Goal: Task Accomplishment & Management: Complete application form

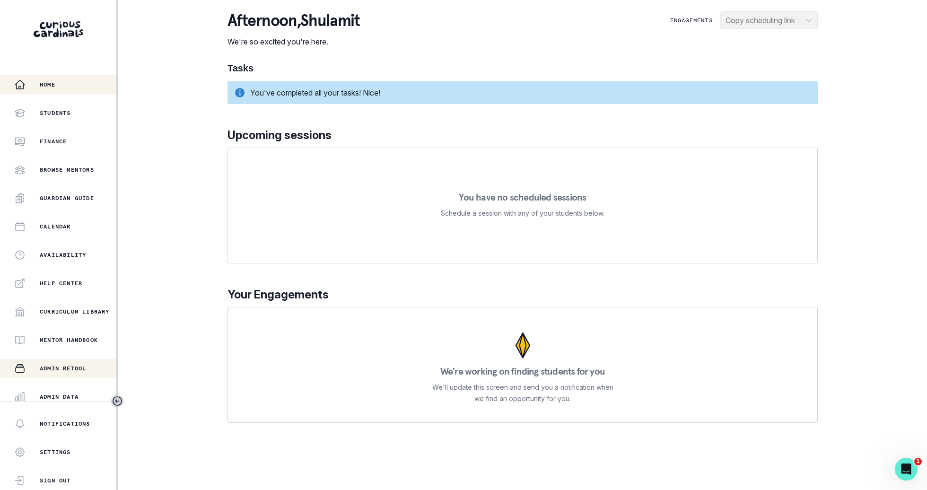
scroll to position [90, 0]
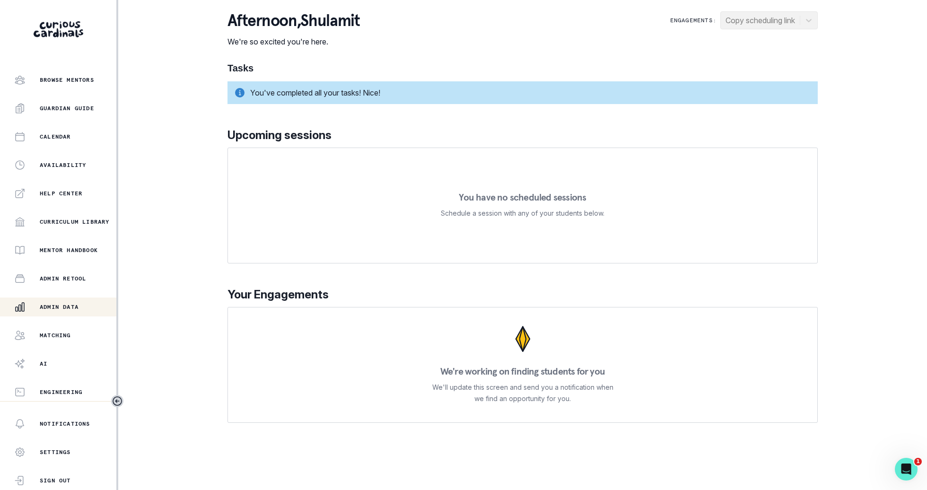
click at [78, 313] on button "Admin Data" at bounding box center [58, 306] width 116 height 19
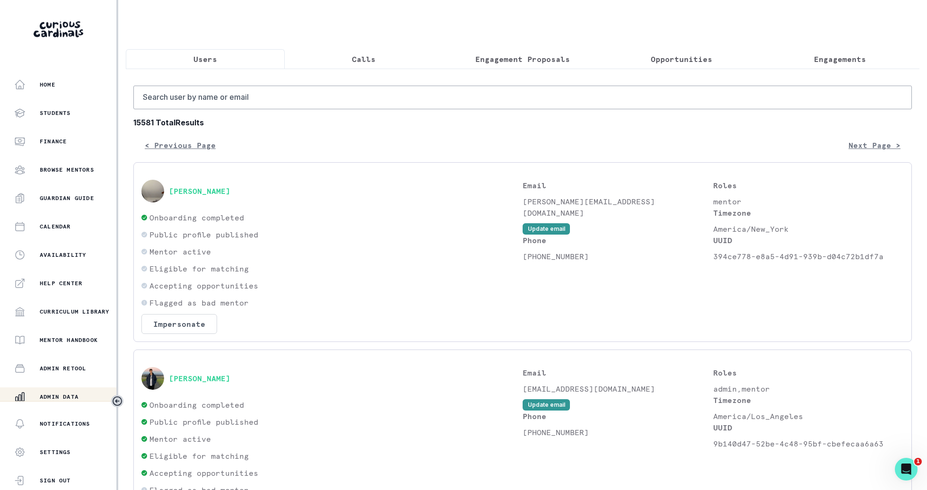
click at [409, 60] on button "Calls" at bounding box center [364, 59] width 159 height 20
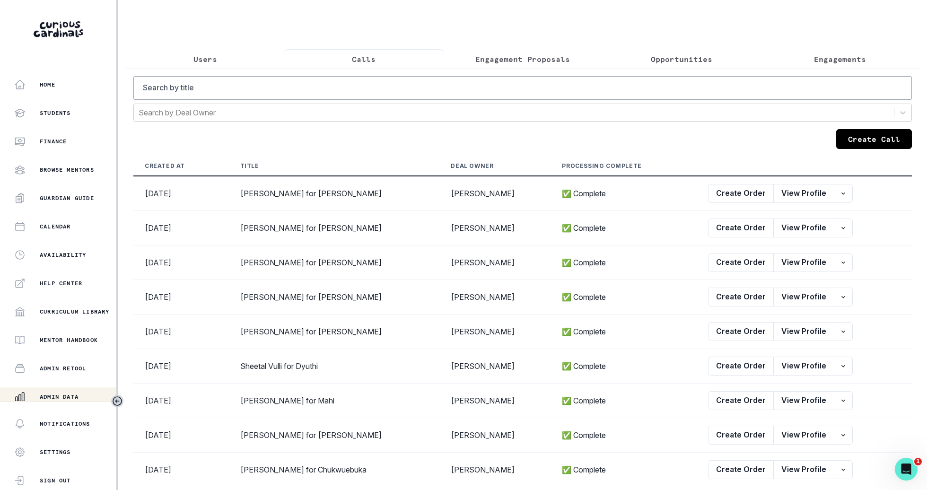
click at [866, 129] on button "Create Call" at bounding box center [874, 139] width 76 height 20
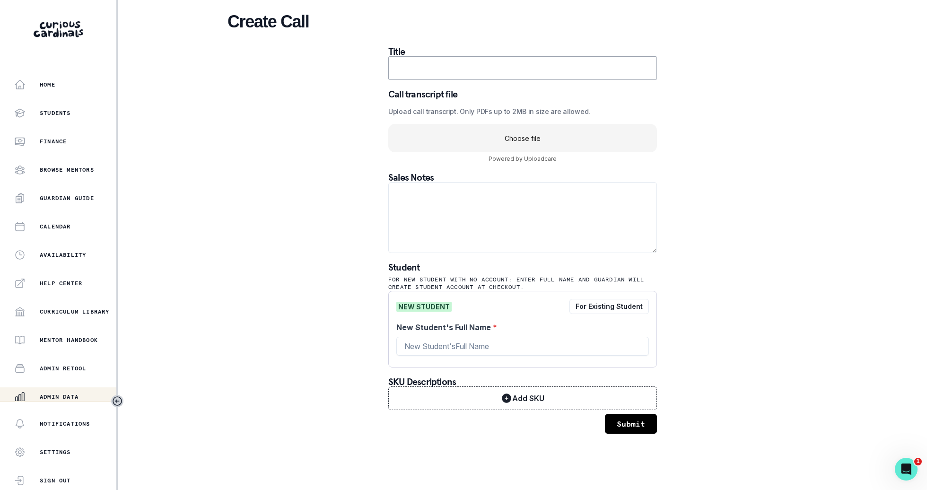
click at [605, 71] on input "text" at bounding box center [522, 68] width 269 height 24
type input "[PERSON_NAME] for Savannah"
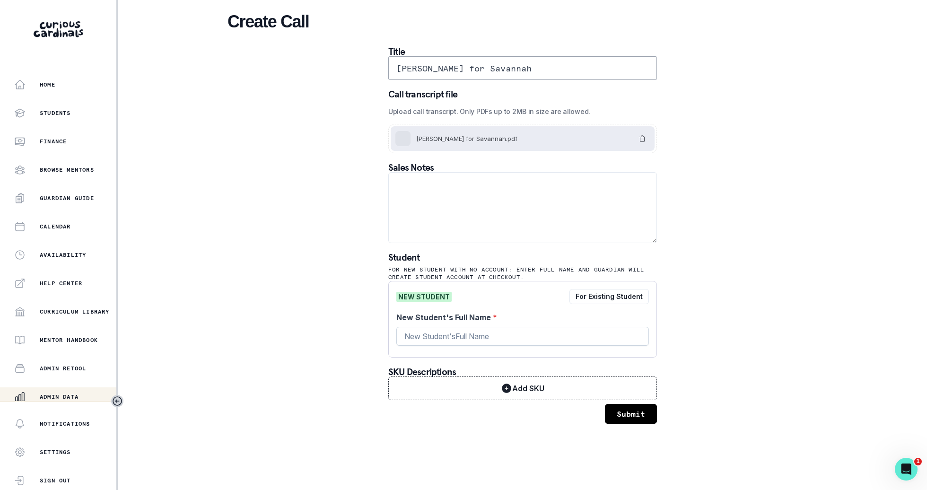
click at [591, 332] on input "New Student's Full Name *" at bounding box center [522, 336] width 252 height 19
type input "[PERSON_NAME]"
click at [634, 414] on button "Submit" at bounding box center [631, 414] width 52 height 20
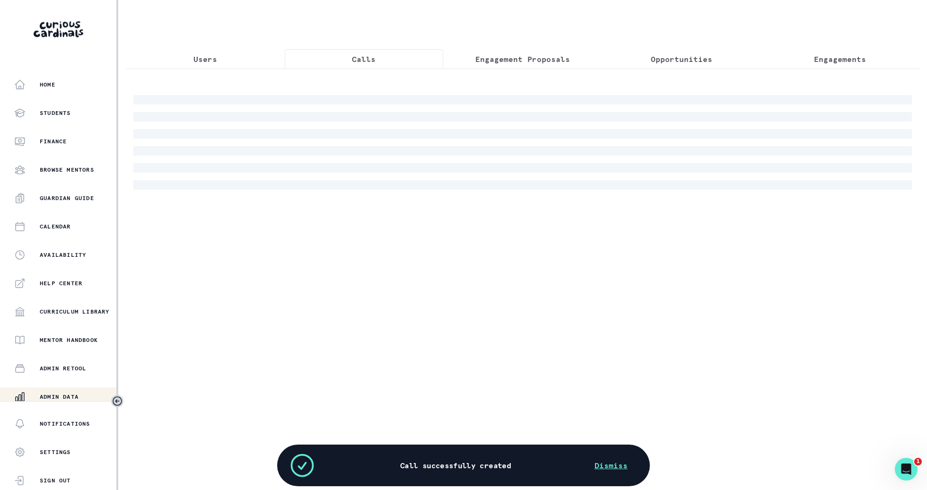
click at [404, 62] on button "Calls" at bounding box center [364, 59] width 159 height 20
click at [512, 49] on button "Engagement Proposals" at bounding box center [522, 59] width 159 height 20
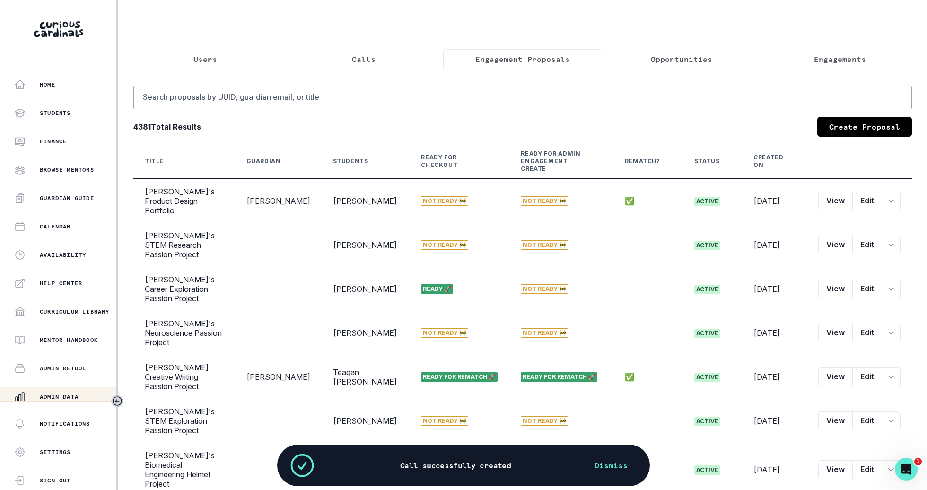
click at [847, 125] on link "Create Proposal" at bounding box center [864, 127] width 95 height 20
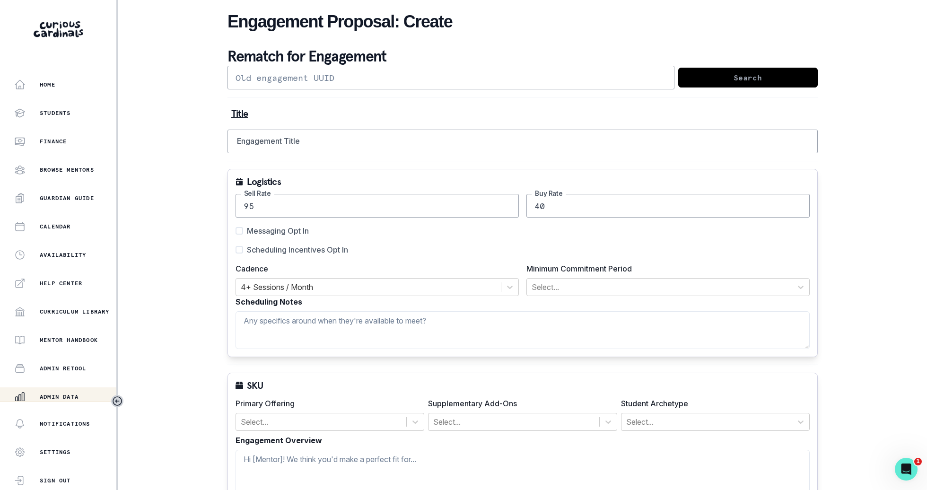
click at [596, 148] on input "Engagement Title" at bounding box center [522, 142] width 590 height 24
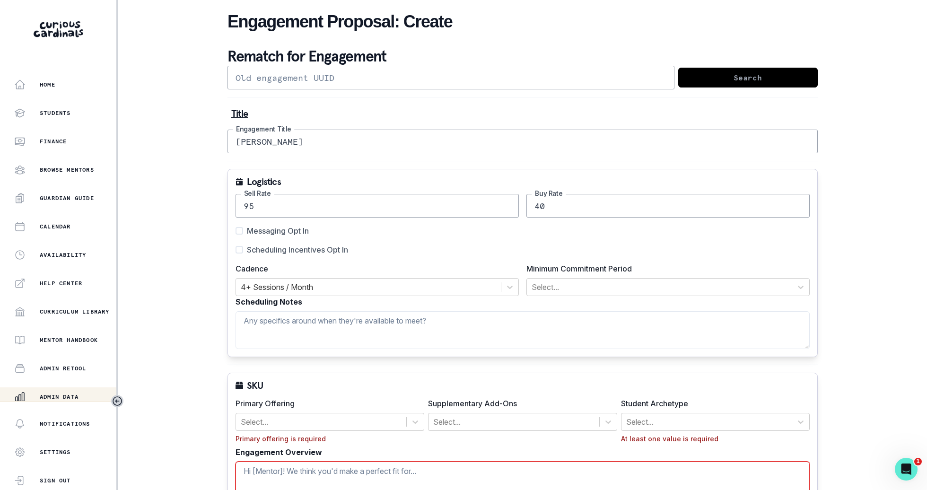
click at [484, 135] on input "[PERSON_NAME]" at bounding box center [522, 142] width 590 height 24
click at [488, 142] on input "[PERSON_NAME]" at bounding box center [522, 142] width 590 height 24
type input "[PERSON_NAME]"
click at [52, 393] on p "Admin Data" at bounding box center [59, 397] width 39 height 8
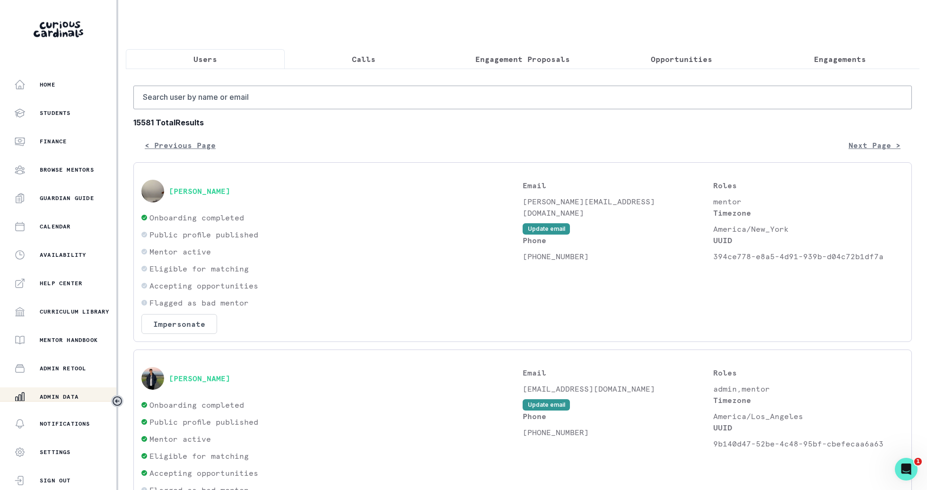
click at [360, 55] on p "Calls" at bounding box center [364, 58] width 24 height 11
